Goal: Task Accomplishment & Management: Manage account settings

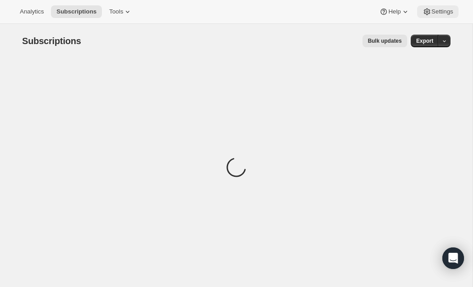
click at [431, 9] on span "Settings" at bounding box center [442, 11] width 22 height 7
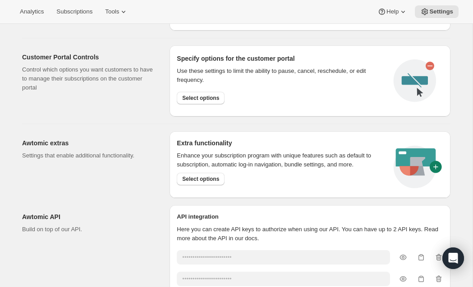
scroll to position [440, 0]
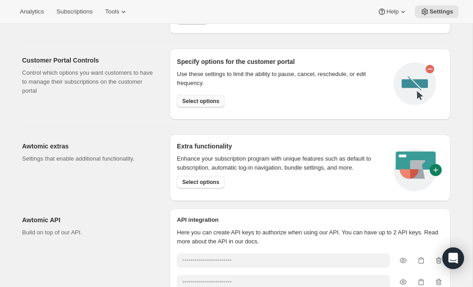
click at [214, 100] on span "Select options" at bounding box center [200, 101] width 37 height 7
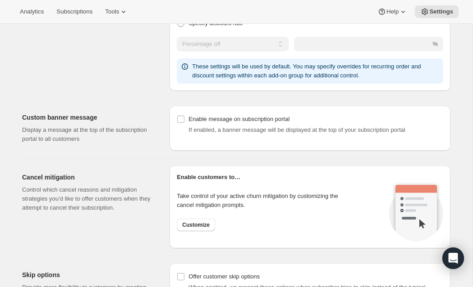
scroll to position [554, 0]
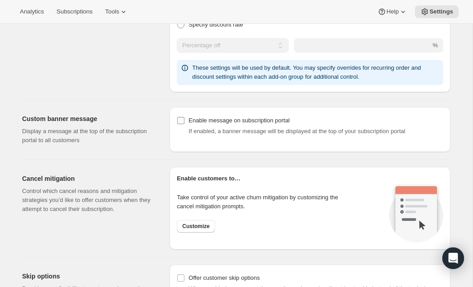
click at [182, 121] on input "Enable message on subscription portal" at bounding box center [180, 120] width 7 height 7
checkbox input "true"
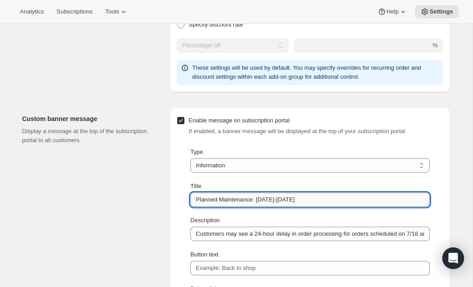
drag, startPoint x: 295, startPoint y: 203, endPoint x: 262, endPoint y: 203, distance: 33.3
click at [262, 203] on input "Planned Maintenance: [DATE]-[DATE]" at bounding box center [309, 200] width 239 height 14
type input "Planned Maintenance: [DATE]-[DATE]"
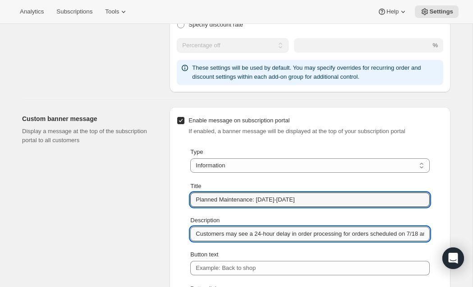
click at [246, 233] on input "Customers may see a 24-hour delay in order processing for orders scheduled on 7…" at bounding box center [309, 234] width 239 height 14
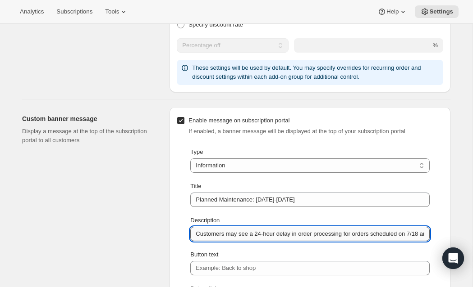
click at [246, 233] on input "Customers may see a 24-hour delay in order processing for orders scheduled on 7…" at bounding box center [309, 234] width 239 height 14
type input "S"
